Goal: Task Accomplishment & Management: Manage account settings

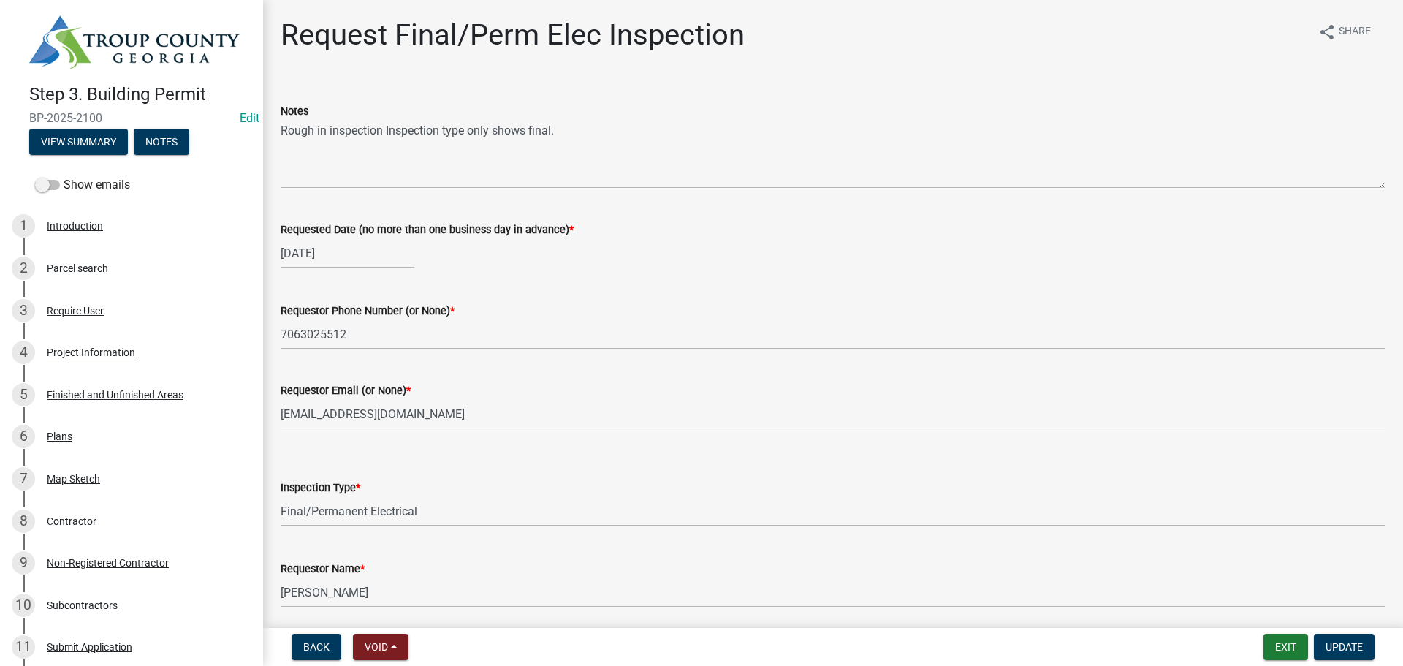
select select "15602396-5ec3-4d50-b7ba-128f4fe7a0c1"
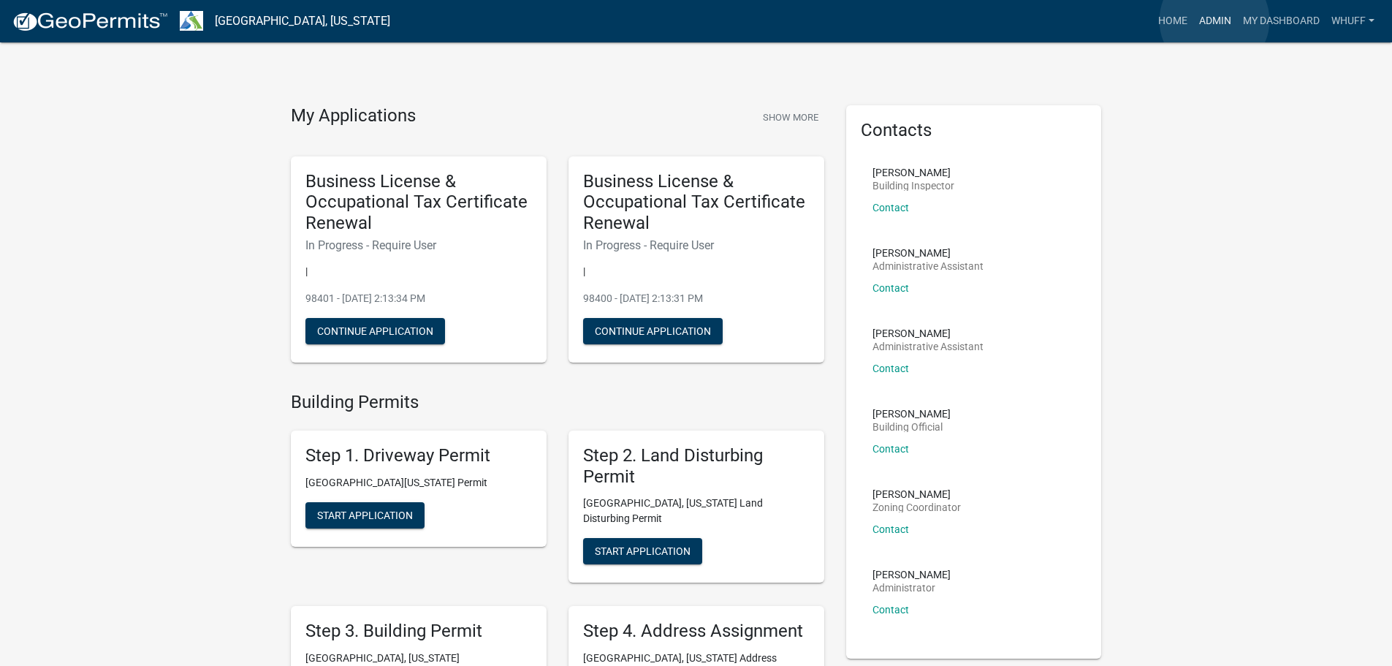
click at [1214, 20] on link "Admin" at bounding box center [1215, 21] width 44 height 28
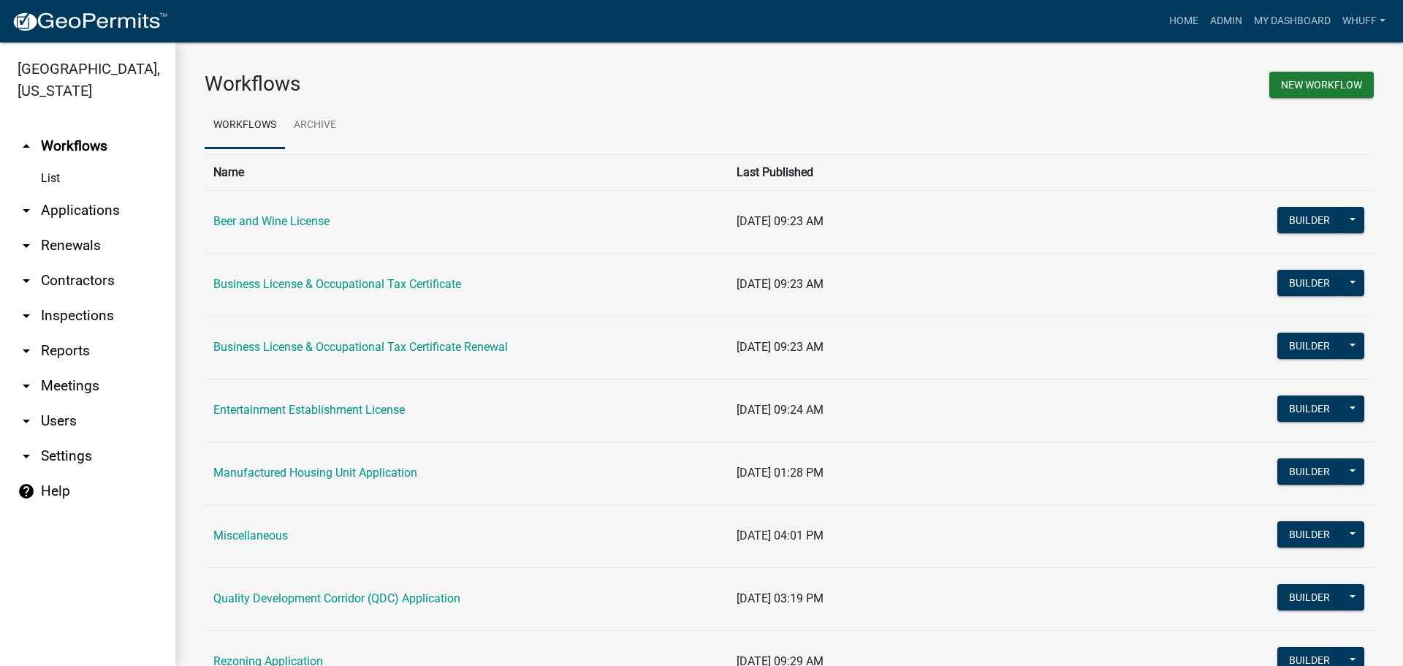
click at [91, 194] on link "arrow_drop_down Applications" at bounding box center [87, 210] width 175 height 35
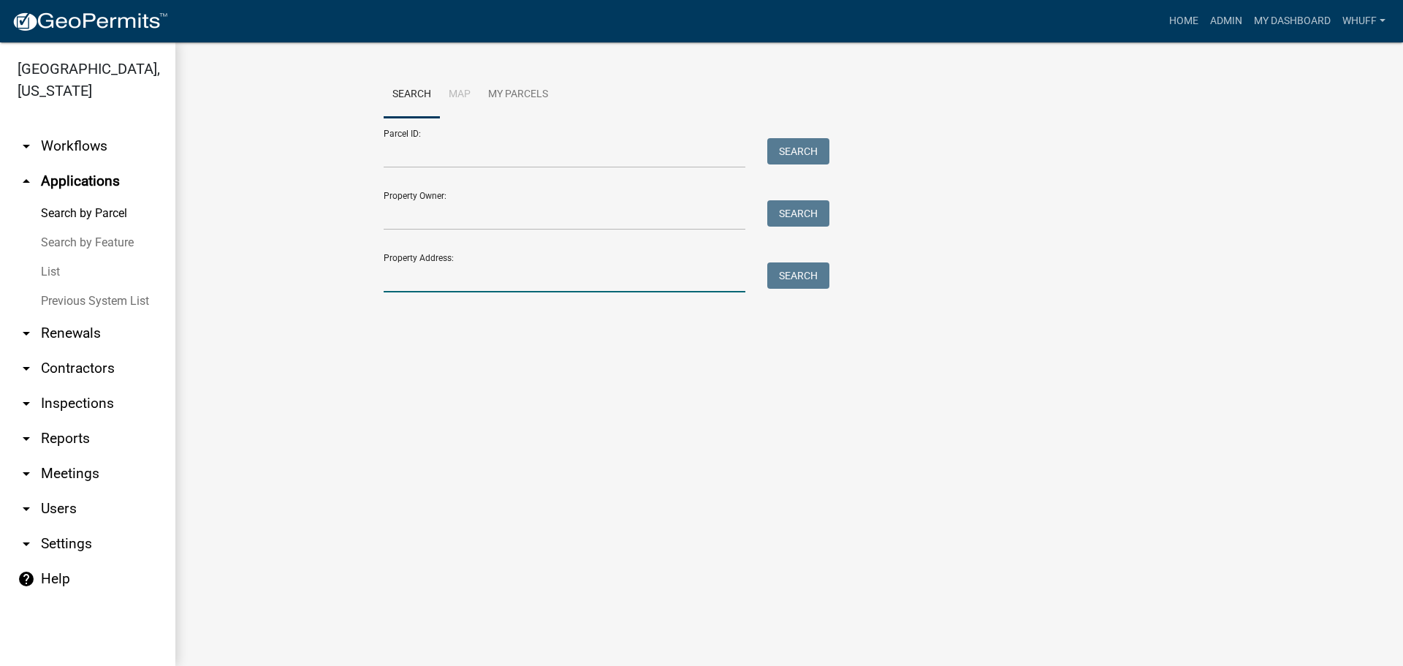
click at [629, 275] on input "Property Address:" at bounding box center [565, 277] width 362 height 30
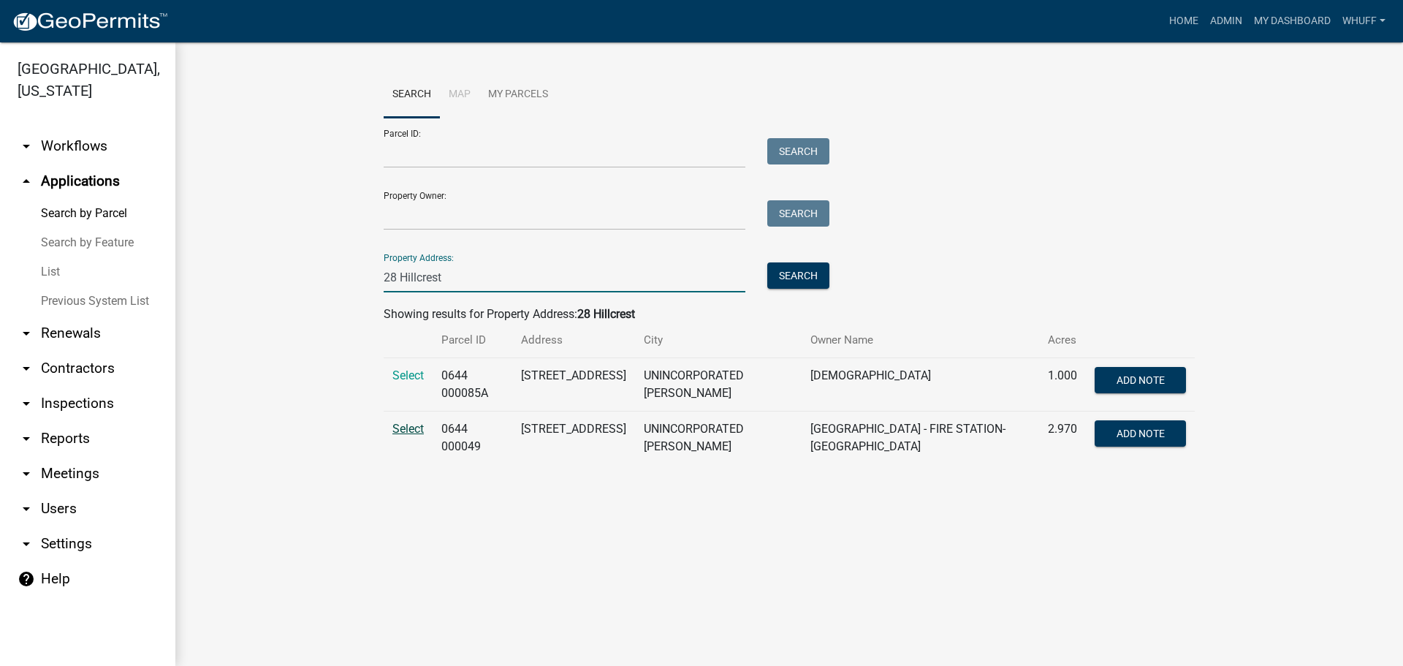
type input "28 Hillcrest"
click at [411, 427] on span "Select" at bounding box center [407, 429] width 31 height 14
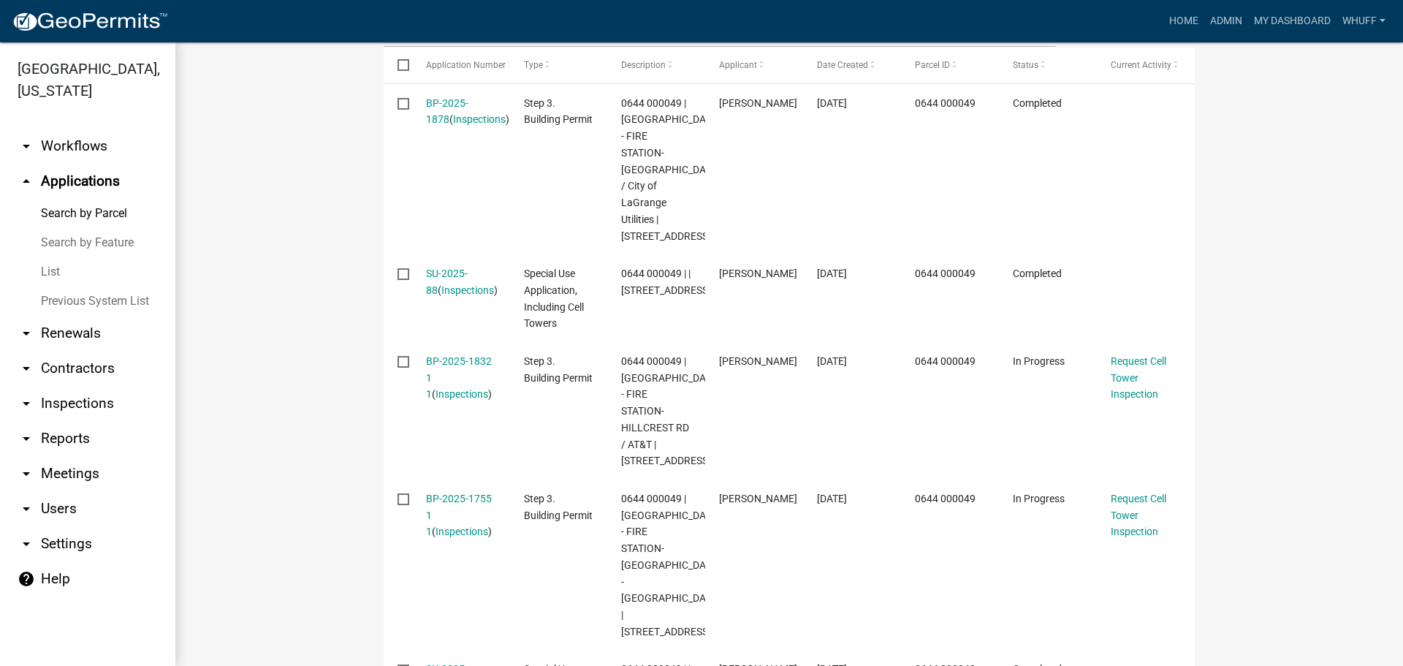
scroll to position [585, 0]
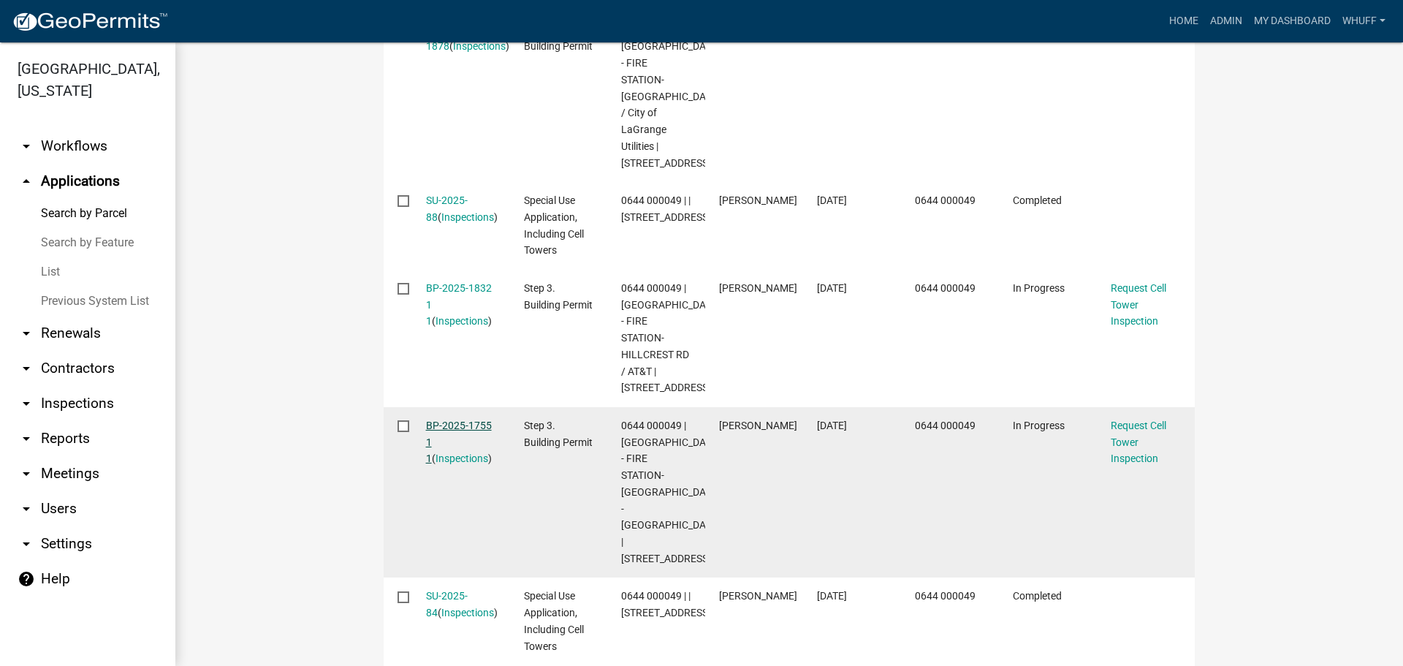
click at [453, 422] on link "BP-2025-1755 1 1" at bounding box center [459, 441] width 66 height 45
